Goal: Transaction & Acquisition: Purchase product/service

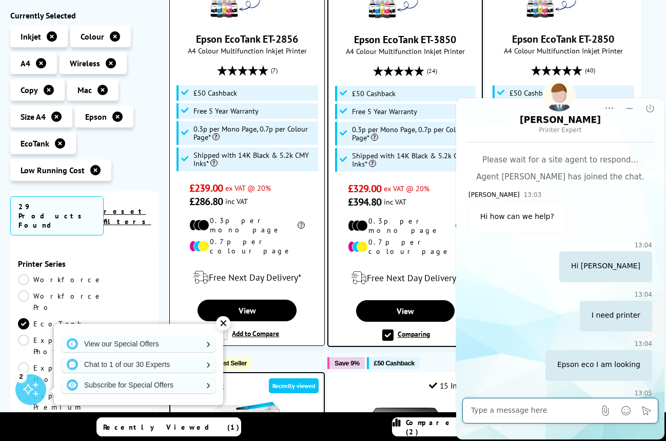
scroll to position [431, 0]
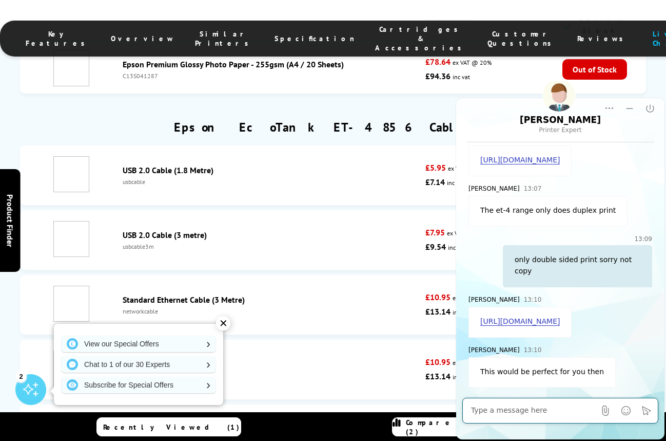
scroll to position [270, 0]
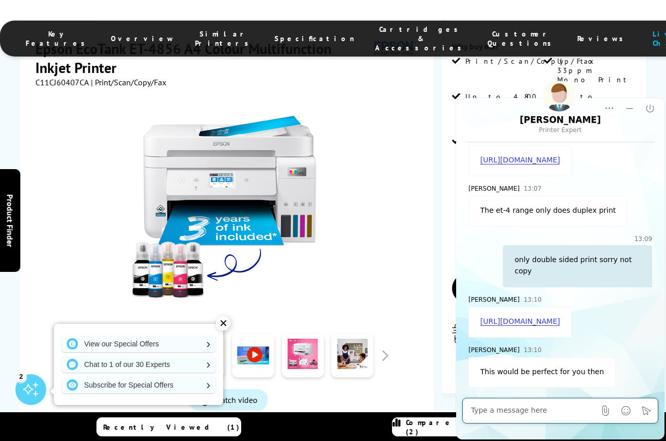
click at [502, 406] on textarea at bounding box center [533, 410] width 124 height 10
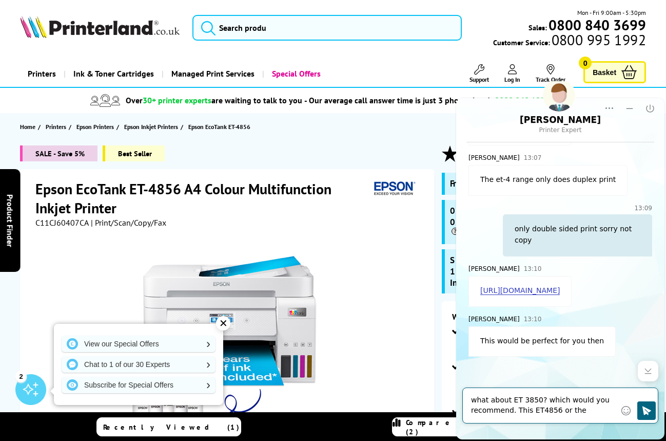
scroll to position [462, 0]
type textarea "what about ET 3850? which would you recommend. This ET4856 or the ET3850?"
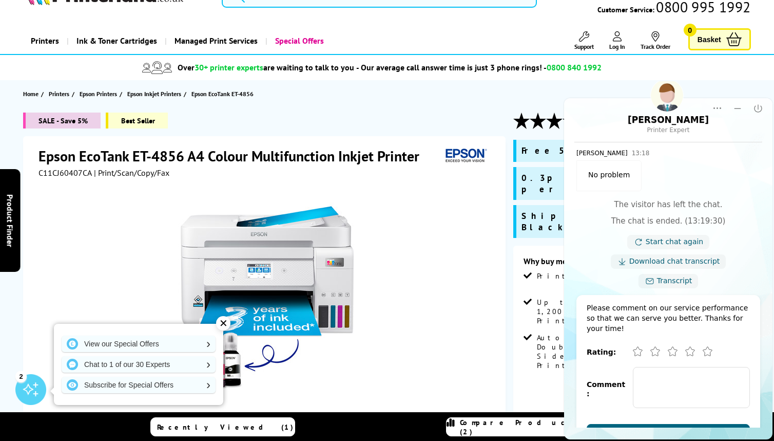
scroll to position [35, 0]
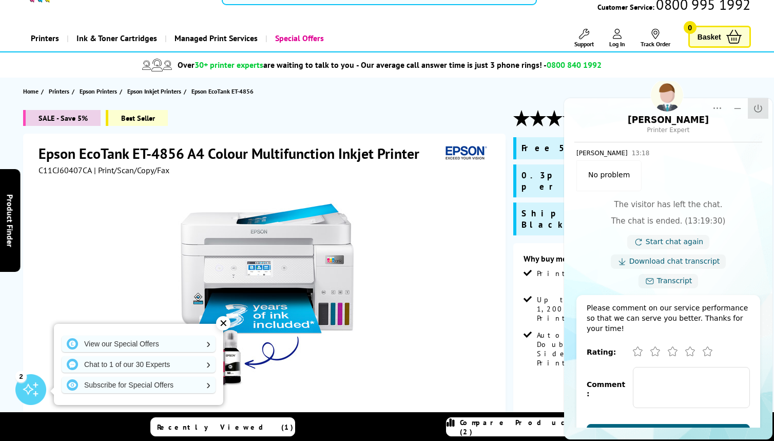
click at [666, 108] on icon "Close" at bounding box center [758, 108] width 10 height 10
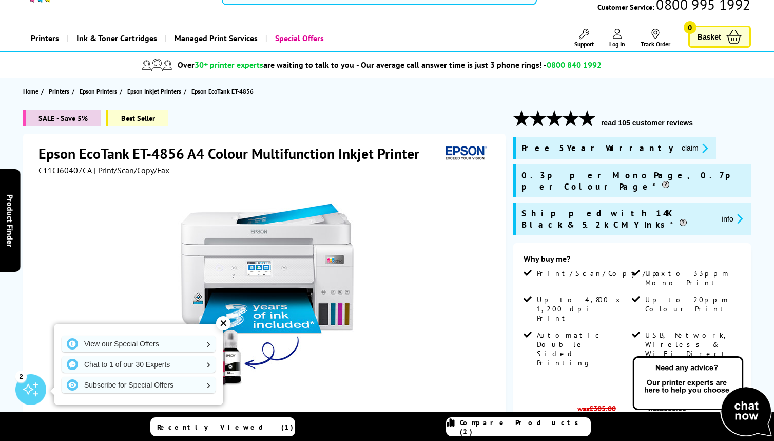
click at [226, 323] on div "✕" at bounding box center [223, 323] width 14 height 14
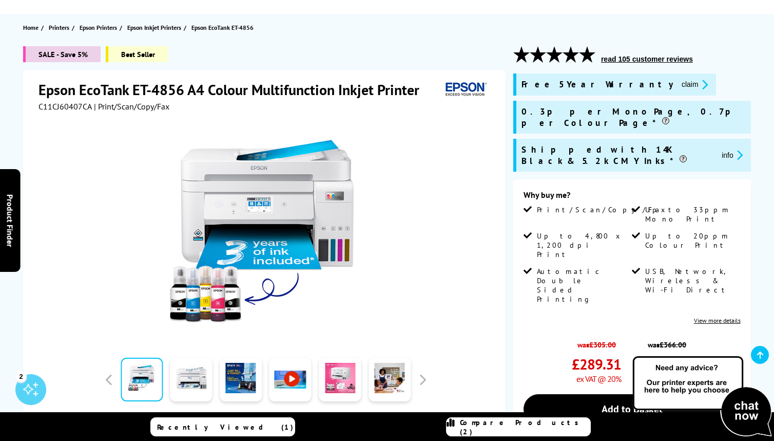
scroll to position [99, 0]
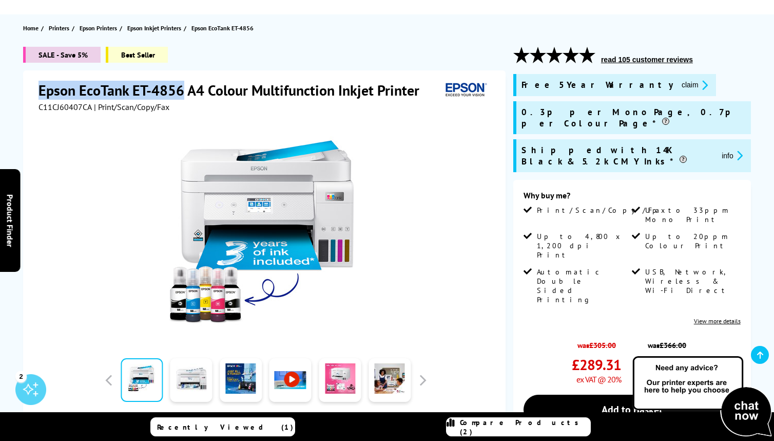
drag, startPoint x: 184, startPoint y: 88, endPoint x: 7, endPoint y: 84, distance: 177.2
click at [7, 84] on div "SALE - Save 5% Best Seller Epson EcoTank ET-4856 A4 Colour Multifunction Inkjet…" at bounding box center [387, 329] width 774 height 565
copy h1 "Epson EcoTank ET-4856"
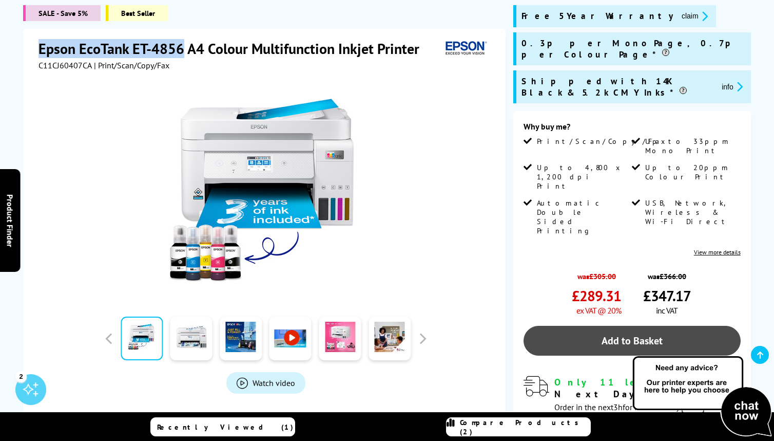
scroll to position [168, 0]
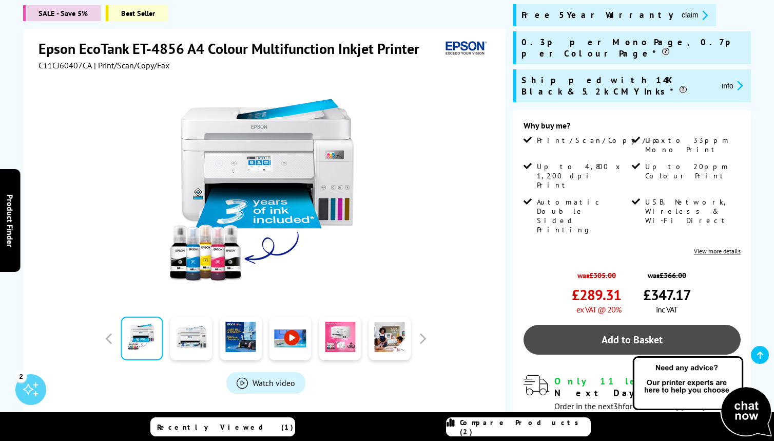
click at [637, 324] on link "Add to Basket" at bounding box center [632, 339] width 217 height 30
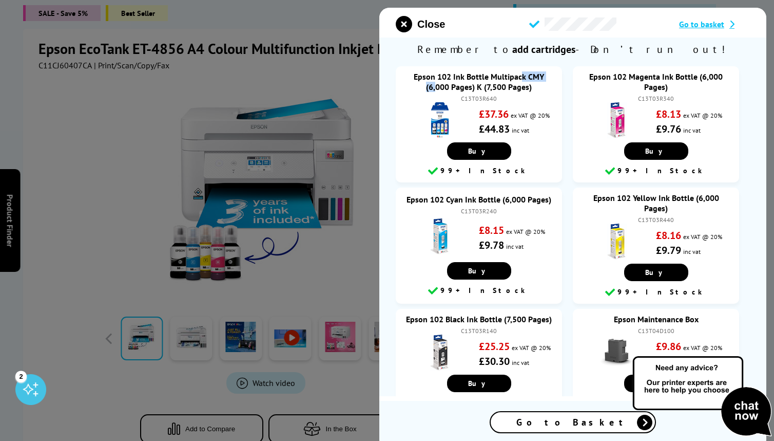
drag, startPoint x: 412, startPoint y: 76, endPoint x: 452, endPoint y: 78, distance: 40.1
click at [452, 78] on div "Epson 102 Ink Bottle Multipack CMY (6,000 Pages) K (7,500 Pages)" at bounding box center [479, 81] width 146 height 21
copy link "Epson 102"
click at [208, 83] on div at bounding box center [387, 220] width 774 height 441
